Goal: Task Accomplishment & Management: Use online tool/utility

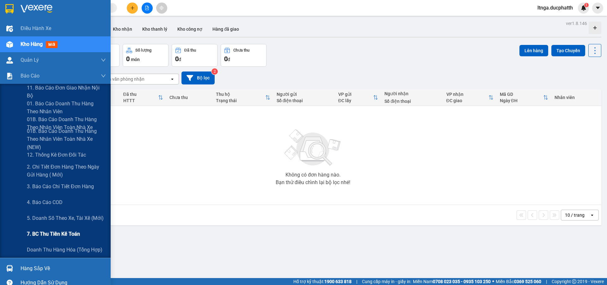
click at [32, 234] on span "7. BC thu tiền kế toán" at bounding box center [53, 234] width 53 height 8
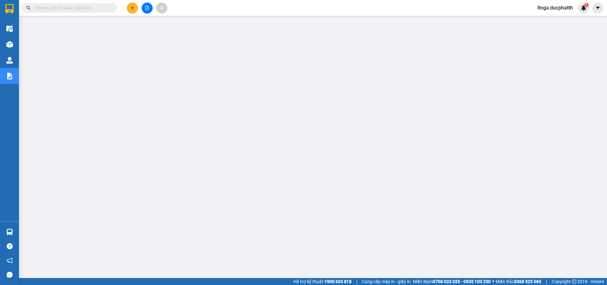
click at [61, 6] on input "text" at bounding box center [72, 7] width 75 height 7
paste input "AS1110250442"
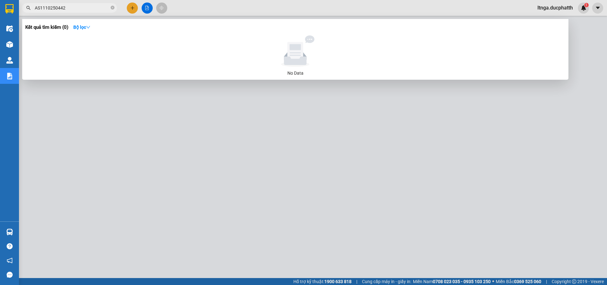
type input "AS1110250442"
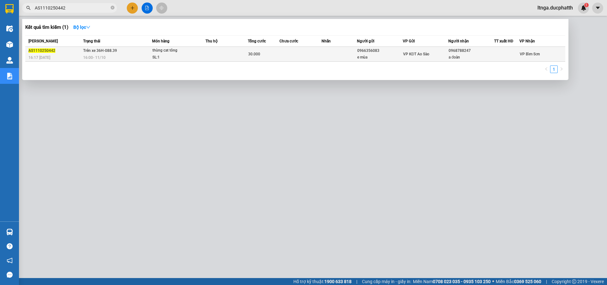
click at [192, 54] on div "thùng cat tông" at bounding box center [175, 50] width 47 height 7
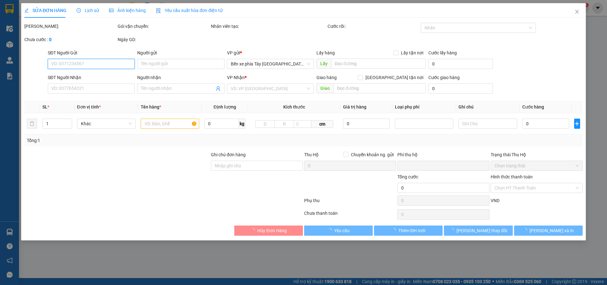
type input "0966356083"
type input "e mùa"
type input "0968788247"
type input "a đoàn"
type input "0"
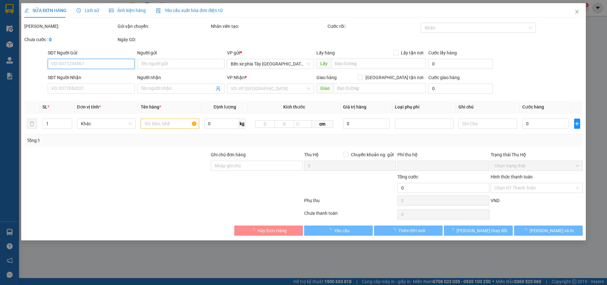
type input "30.000"
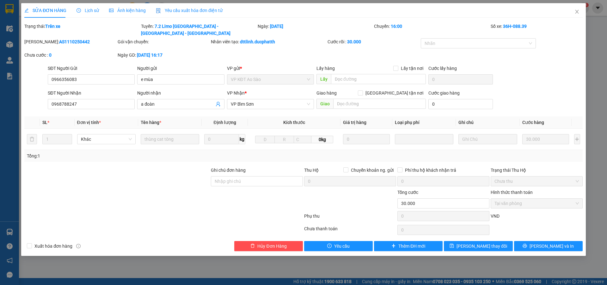
click at [86, 10] on span "Lịch sử" at bounding box center [87, 10] width 22 height 5
